Goal: Task Accomplishment & Management: Manage account settings

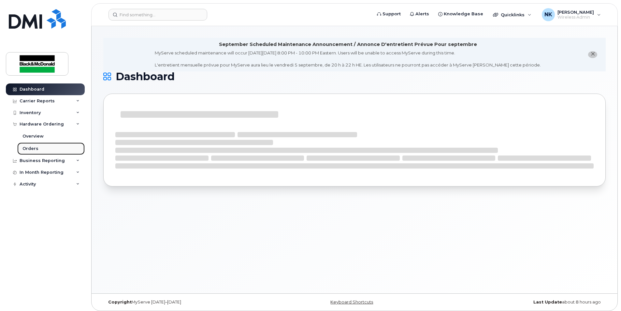
click at [32, 149] on div "Orders" at bounding box center [30, 149] width 16 height 6
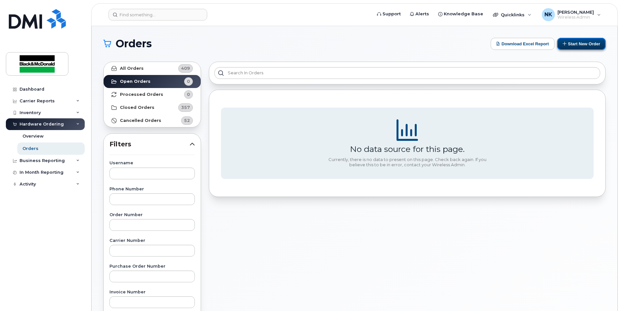
click at [593, 43] on button "Start New Order" at bounding box center [581, 44] width 49 height 12
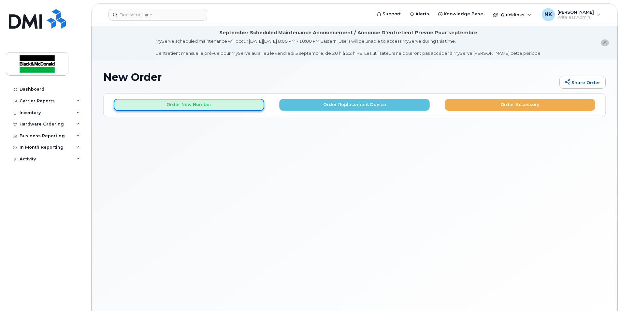
click at [227, 106] on button "Order New Number" at bounding box center [189, 105] width 151 height 12
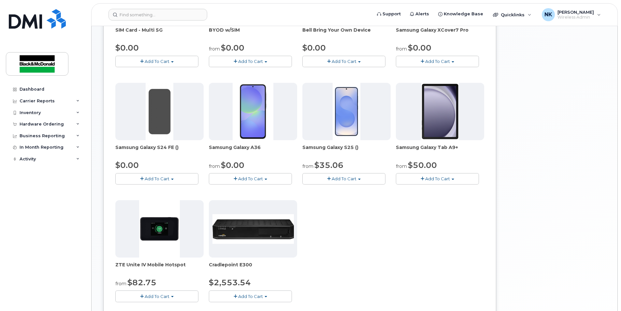
scroll to position [196, 0]
click at [266, 179] on span "button" at bounding box center [266, 178] width 3 height 1
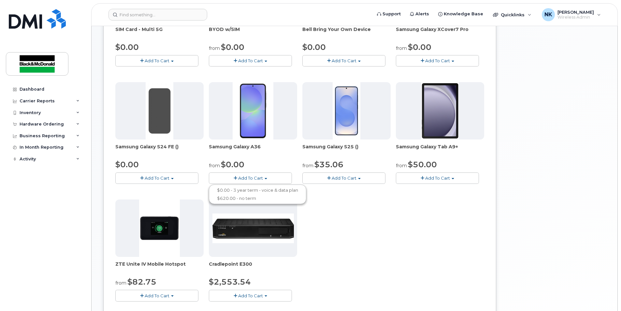
drag, startPoint x: 258, startPoint y: 180, endPoint x: 209, endPoint y: 180, distance: 49.5
click at [258, 180] on span "Add To Cart" at bounding box center [250, 177] width 25 height 5
click at [152, 182] on button "Add To Cart" at bounding box center [156, 177] width 83 height 11
click at [159, 180] on span "Add To Cart" at bounding box center [157, 177] width 25 height 5
click at [339, 180] on span "Add To Cart" at bounding box center [344, 177] width 25 height 5
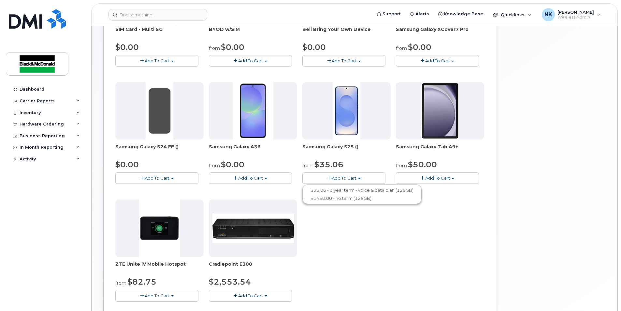
click at [341, 179] on span "Add To Cart" at bounding box center [344, 177] width 25 height 5
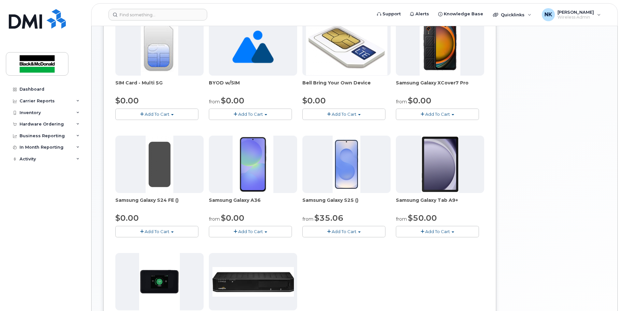
scroll to position [130, 0]
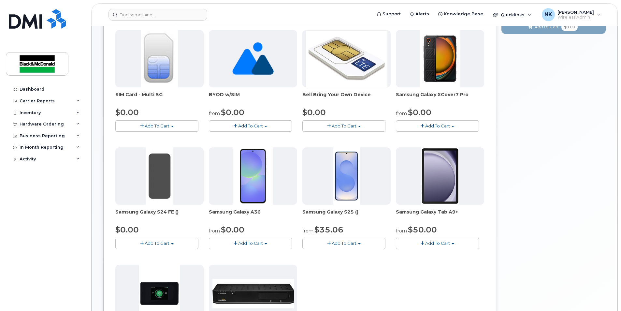
click at [157, 247] on button "Add To Cart" at bounding box center [156, 243] width 83 height 11
click at [167, 245] on span "Add To Cart" at bounding box center [157, 243] width 25 height 5
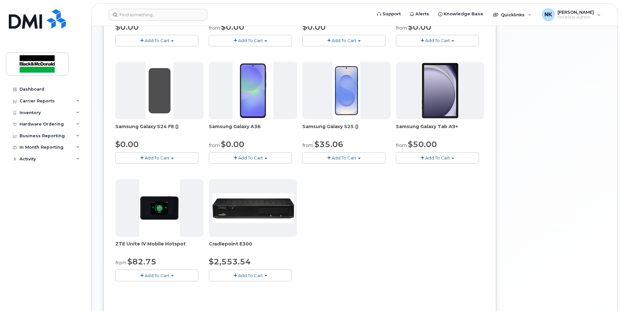
scroll to position [228, 0]
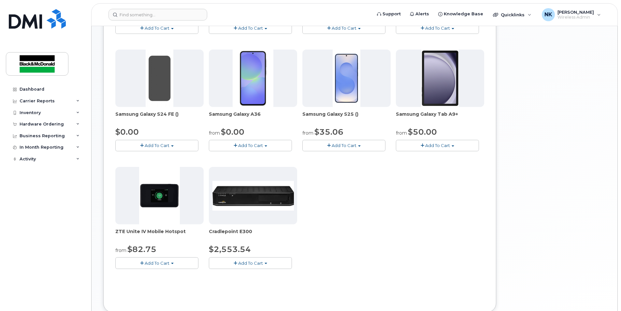
click at [329, 142] on button "Add To Cart" at bounding box center [343, 145] width 83 height 11
click at [368, 215] on div "SIM Card - Multi 5G $0.00 Add To Cart $0.00 - New Activation BYOD w/SIM from $0…" at bounding box center [299, 105] width 369 height 347
click at [276, 145] on button "Add To Cart" at bounding box center [250, 145] width 83 height 11
click at [260, 144] on span "Add To Cart" at bounding box center [250, 145] width 25 height 5
click at [158, 143] on span "Add To Cart" at bounding box center [157, 145] width 25 height 5
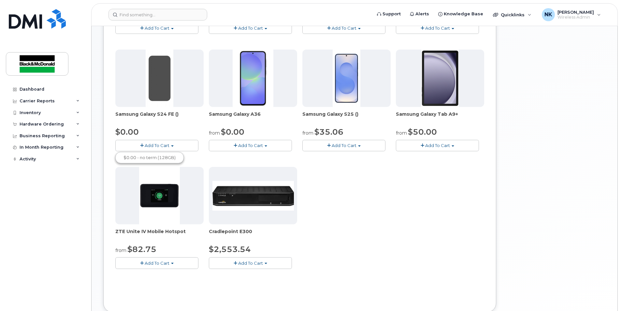
click at [158, 143] on span "Add To Cart" at bounding box center [157, 145] width 25 height 5
click at [232, 141] on button "Add To Cart" at bounding box center [250, 145] width 83 height 11
click at [183, 143] on button "Add To Cart" at bounding box center [156, 145] width 83 height 11
click at [38, 114] on div "Inventory" at bounding box center [30, 112] width 21 height 5
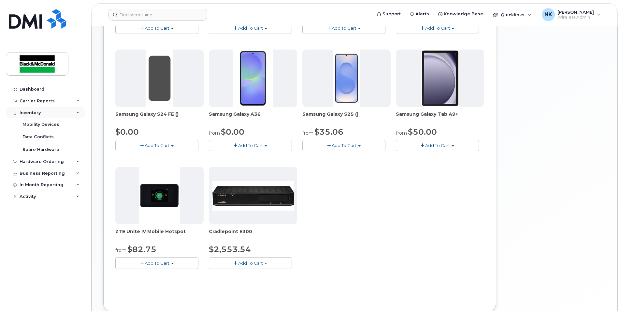
click at [34, 109] on div "Inventory" at bounding box center [45, 113] width 79 height 12
click at [43, 122] on div "Hardware Ordering" at bounding box center [42, 124] width 44 height 5
click at [37, 114] on div "Inventory" at bounding box center [30, 112] width 21 height 5
click at [45, 123] on div "Mobility Devices" at bounding box center [40, 125] width 37 height 6
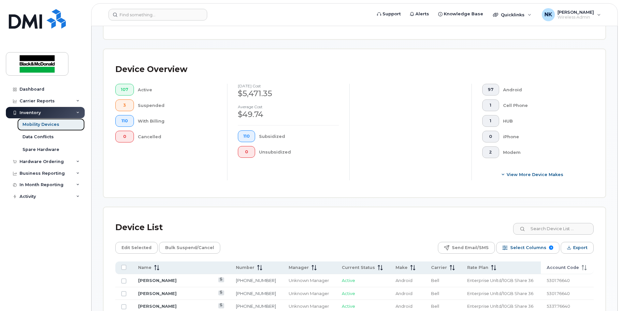
scroll to position [98, 0]
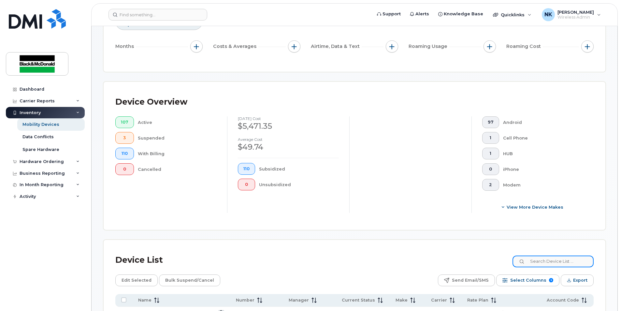
click at [563, 258] on input at bounding box center [553, 261] width 81 height 12
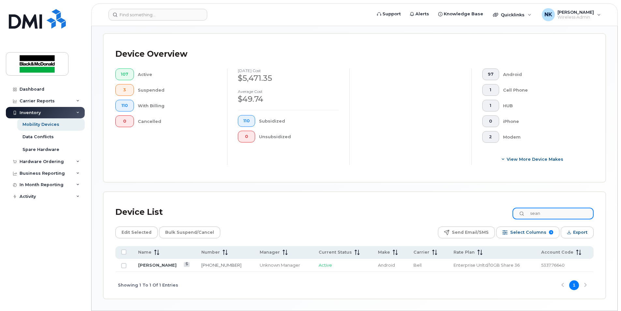
scroll to position [167, 0]
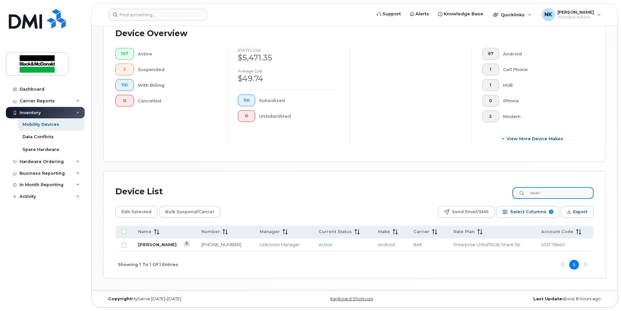
type input "sean"
click at [160, 245] on link "Sean Bihun" at bounding box center [157, 244] width 38 height 5
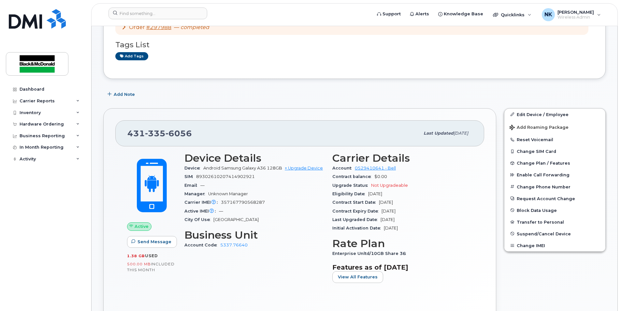
scroll to position [130, 0]
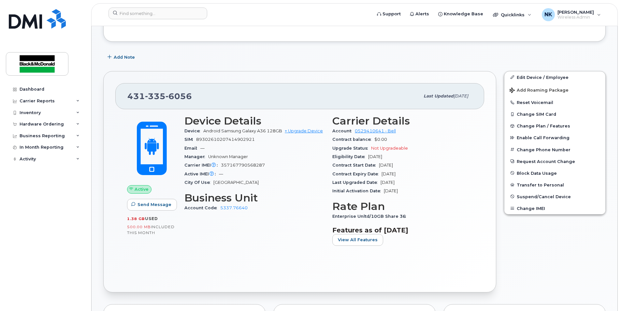
drag, startPoint x: 206, startPoint y: 132, endPoint x: 270, endPoint y: 139, distance: 64.5
click at [270, 135] on div "Device Android Samsung Galaxy A36 128GB + Upgrade Device" at bounding box center [254, 131] width 140 height 8
drag, startPoint x: 270, startPoint y: 139, endPoint x: 282, endPoint y: 144, distance: 13.3
click at [282, 144] on div "SIM 89302610207414902921" at bounding box center [254, 139] width 140 height 8
drag, startPoint x: 204, startPoint y: 133, endPoint x: 272, endPoint y: 140, distance: 68.6
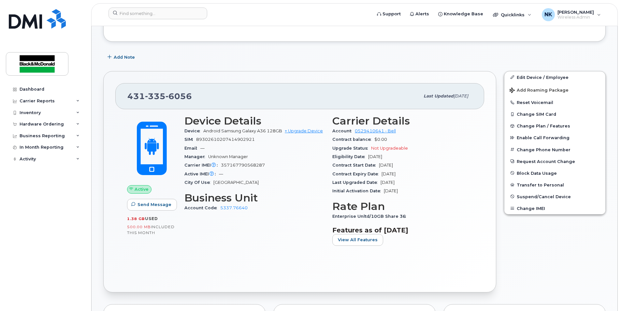
click at [272, 135] on div "Device Android Samsung Galaxy A36 128GB + Upgrade Device" at bounding box center [254, 131] width 140 height 8
click at [272, 142] on div "SIM 89302610207414902921" at bounding box center [254, 139] width 140 height 8
click at [568, 16] on span "Wireless Admin" at bounding box center [576, 17] width 36 height 5
click at [208, 274] on div "Active Send Message 1.38 GB  used 500.00 MB  included this month Device Details…" at bounding box center [299, 194] width 369 height 171
click at [574, 16] on span "Wireless Admin" at bounding box center [576, 17] width 36 height 5
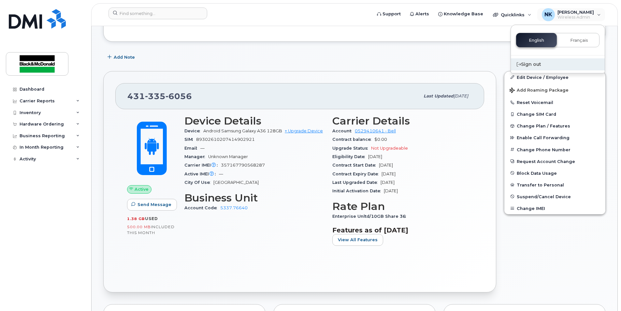
click at [527, 65] on div "Sign out" at bounding box center [558, 64] width 94 height 12
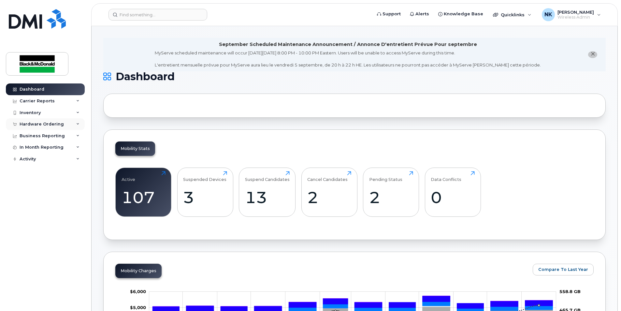
click at [25, 121] on div "Hardware Ordering" at bounding box center [45, 124] width 79 height 12
click at [35, 147] on div "Orders" at bounding box center [30, 149] width 16 height 6
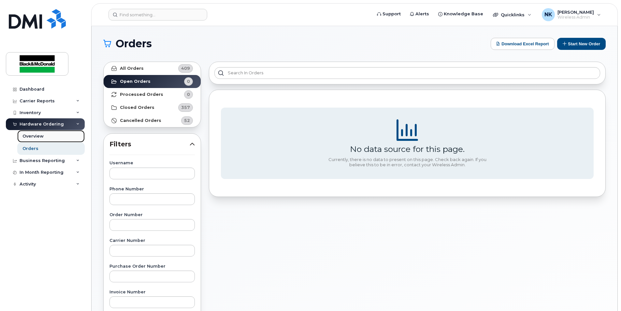
click at [36, 137] on div "Overview" at bounding box center [32, 136] width 21 height 6
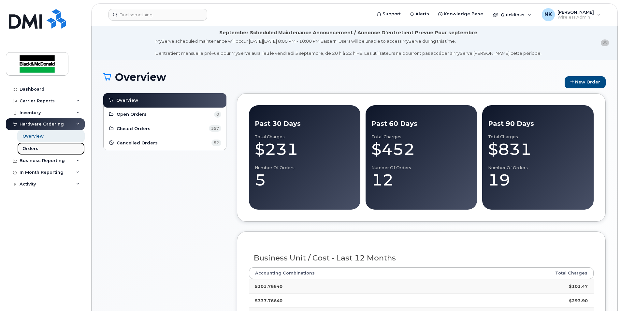
click at [34, 152] on div "Orders" at bounding box center [30, 149] width 16 height 6
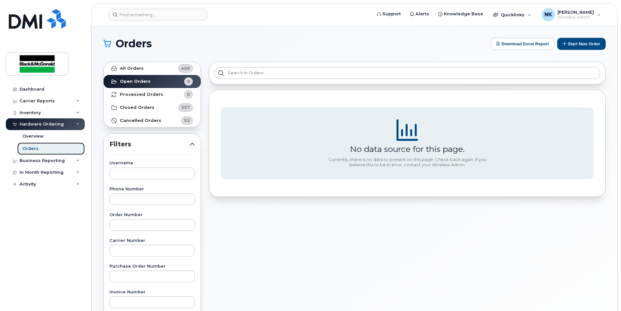
click at [32, 149] on div "Orders" at bounding box center [30, 149] width 16 height 6
click at [29, 147] on div "Orders" at bounding box center [30, 149] width 16 height 6
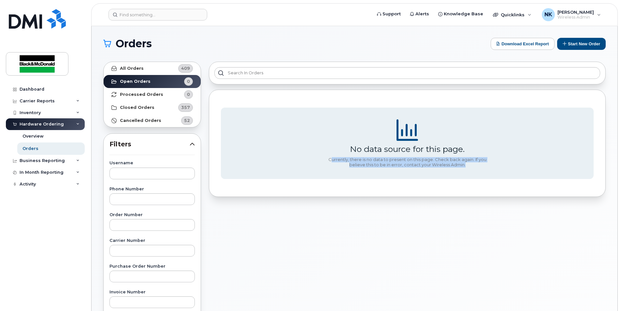
drag, startPoint x: 330, startPoint y: 159, endPoint x: 581, endPoint y: 214, distance: 256.5
click at [581, 214] on div "No data source for this page. Currently, there is no data to present on this pa…" at bounding box center [407, 287] width 405 height 458
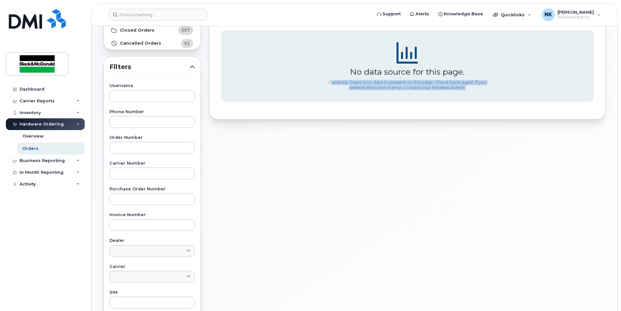
scroll to position [65, 0]
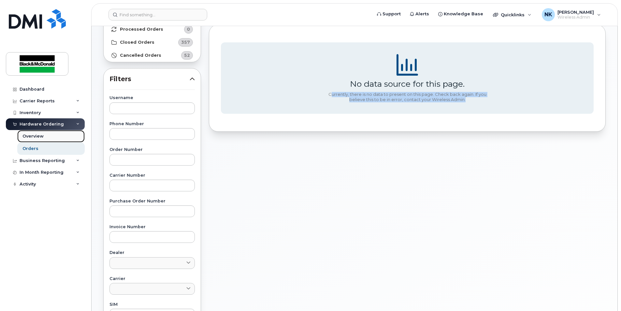
click at [32, 138] on div "Overview" at bounding box center [32, 136] width 21 height 6
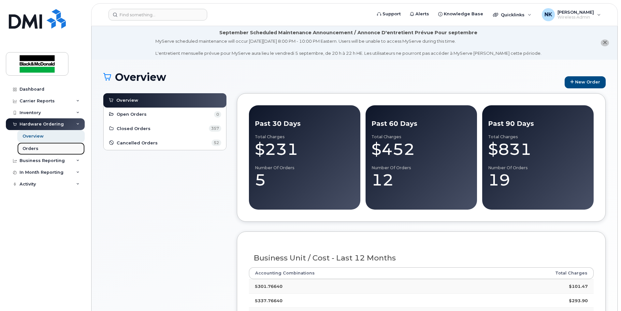
click at [28, 151] on div "Orders" at bounding box center [30, 149] width 16 height 6
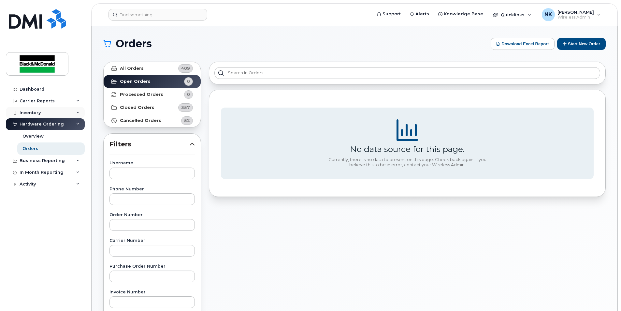
click at [42, 113] on div "Inventory" at bounding box center [45, 113] width 79 height 12
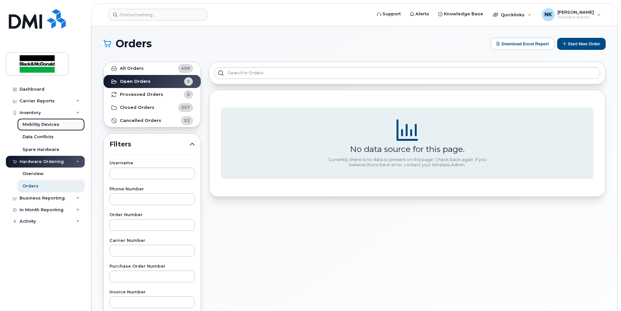
click at [42, 125] on div "Mobility Devices" at bounding box center [40, 125] width 37 height 6
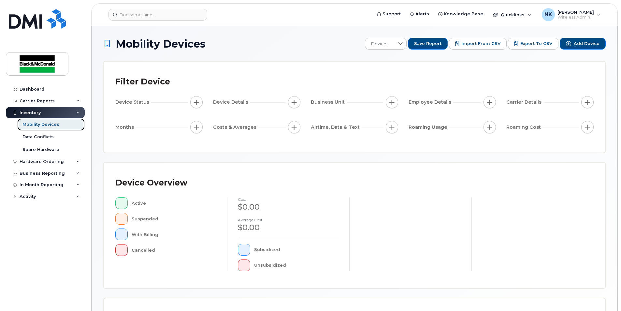
click at [39, 126] on div "Mobility Devices" at bounding box center [40, 125] width 37 height 6
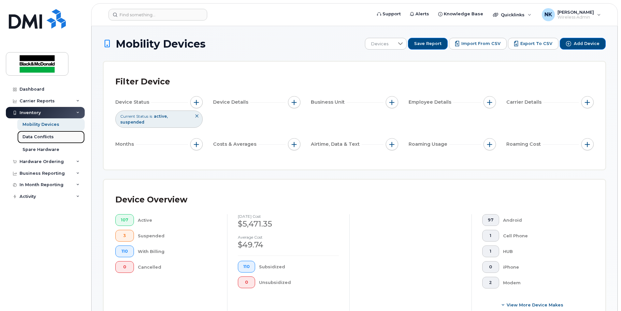
click at [37, 139] on div "Data Conflicts" at bounding box center [37, 137] width 31 height 6
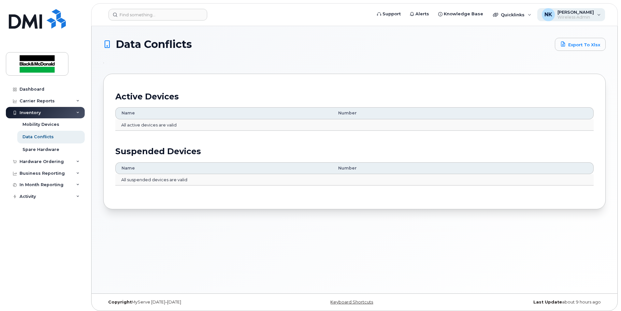
click at [567, 18] on span "Wireless Admin" at bounding box center [576, 17] width 36 height 5
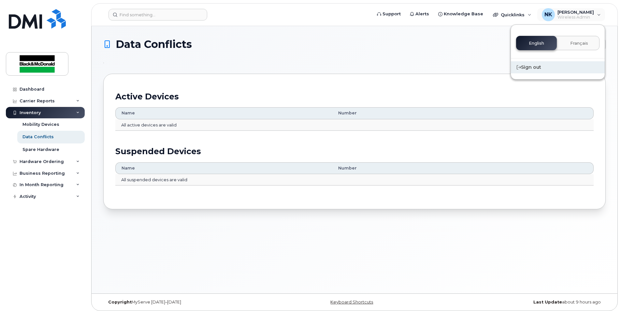
click at [525, 68] on div "Sign out" at bounding box center [558, 67] width 94 height 12
click at [530, 70] on div "Sign out" at bounding box center [558, 67] width 94 height 12
